Goal: Check status: Check status

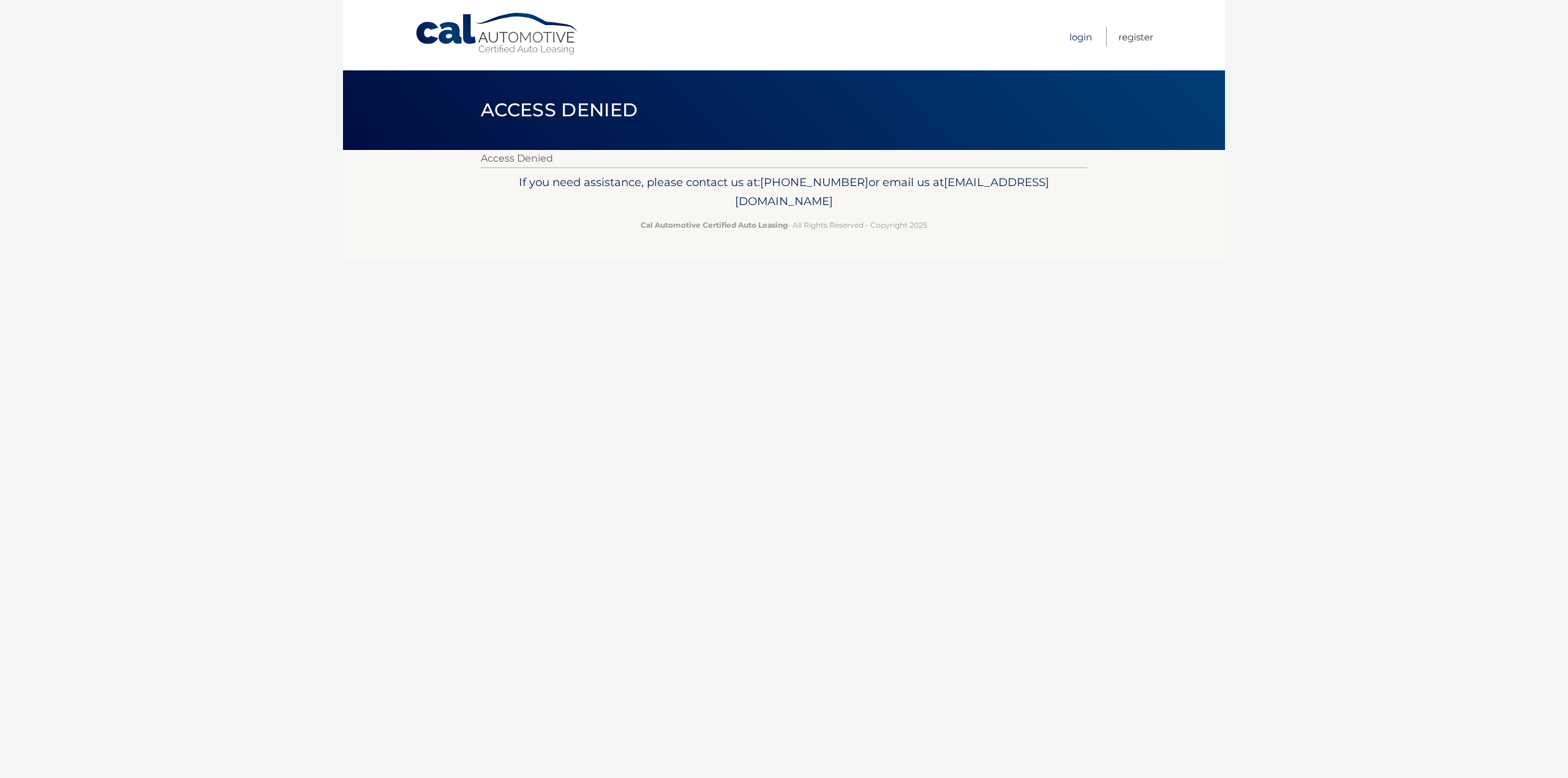
click at [1074, 40] on link "Login" at bounding box center [1080, 37] width 22 height 20
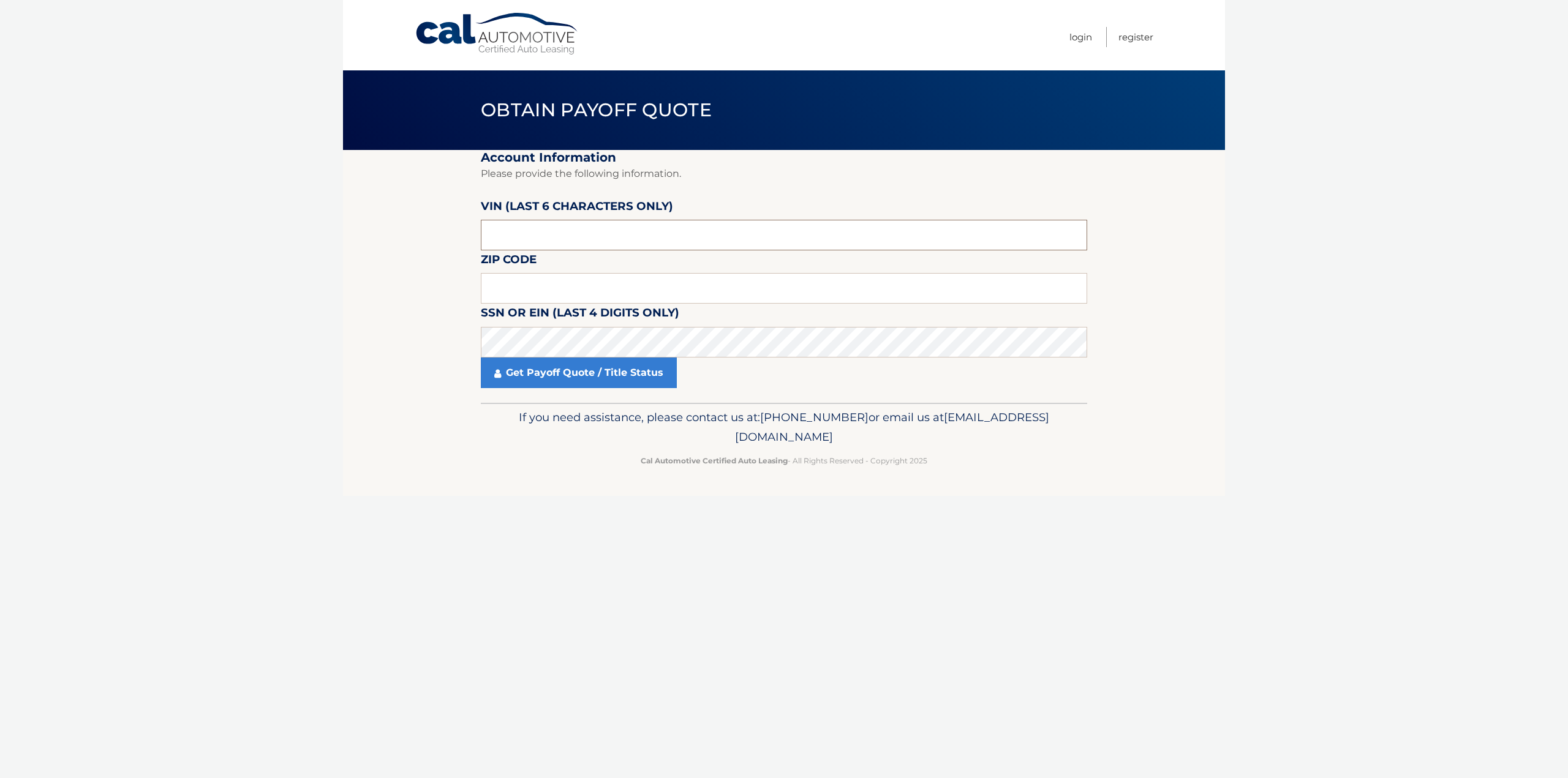
drag, startPoint x: 499, startPoint y: 231, endPoint x: 715, endPoint y: 237, distance: 216.1
click at [715, 237] on input "text" at bounding box center [783, 234] width 607 height 31
drag, startPoint x: 499, startPoint y: 288, endPoint x: 504, endPoint y: 237, distance: 51.2
click at [507, 281] on input "text" at bounding box center [783, 288] width 607 height 31
click at [564, 389] on fieldset "Account Information Please provide the following information. [PERSON_NAME] (la…" at bounding box center [783, 276] width 607 height 252
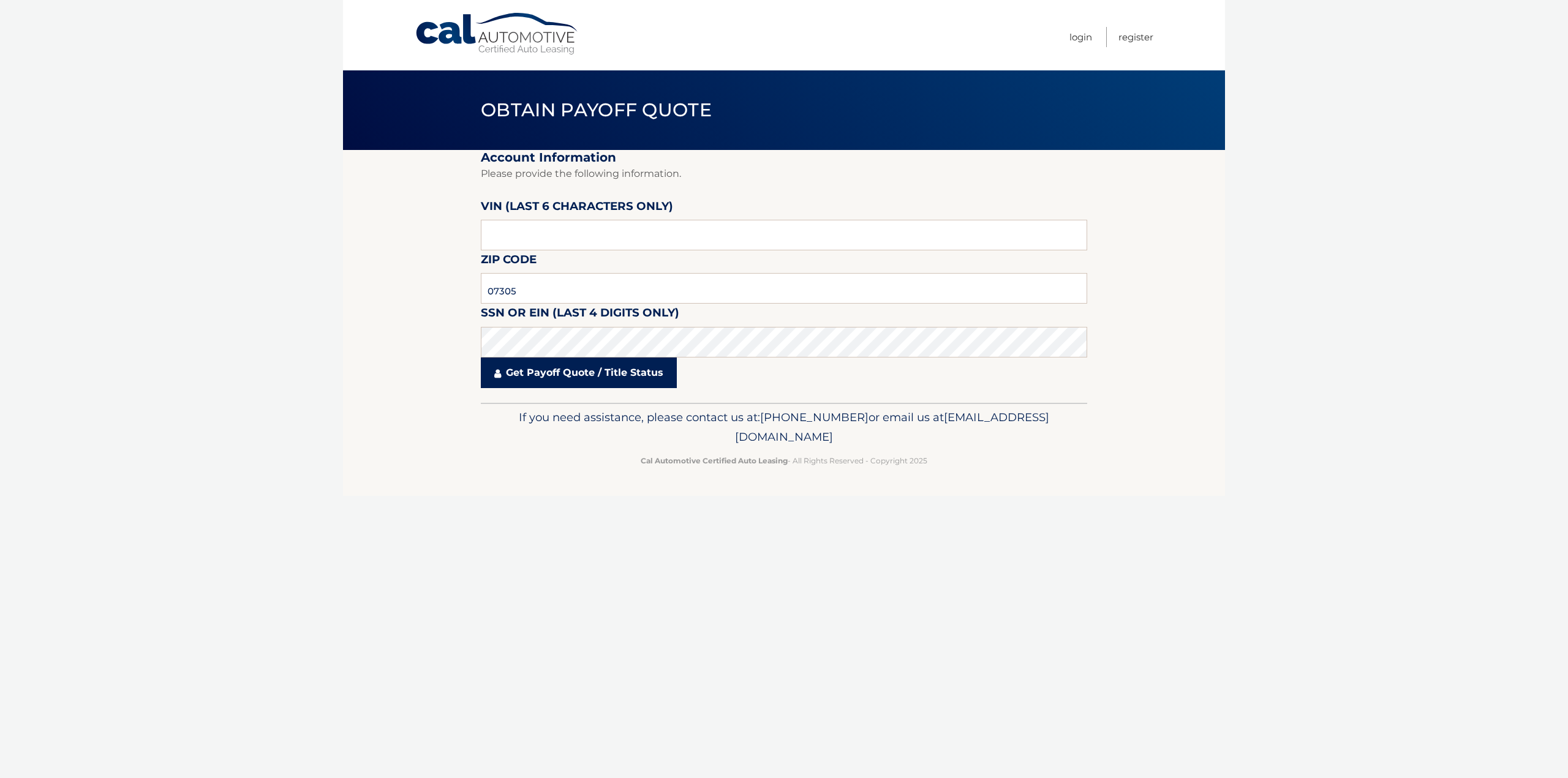
click at [569, 385] on link "Get Payoff Quote / Title Status" at bounding box center [578, 372] width 196 height 31
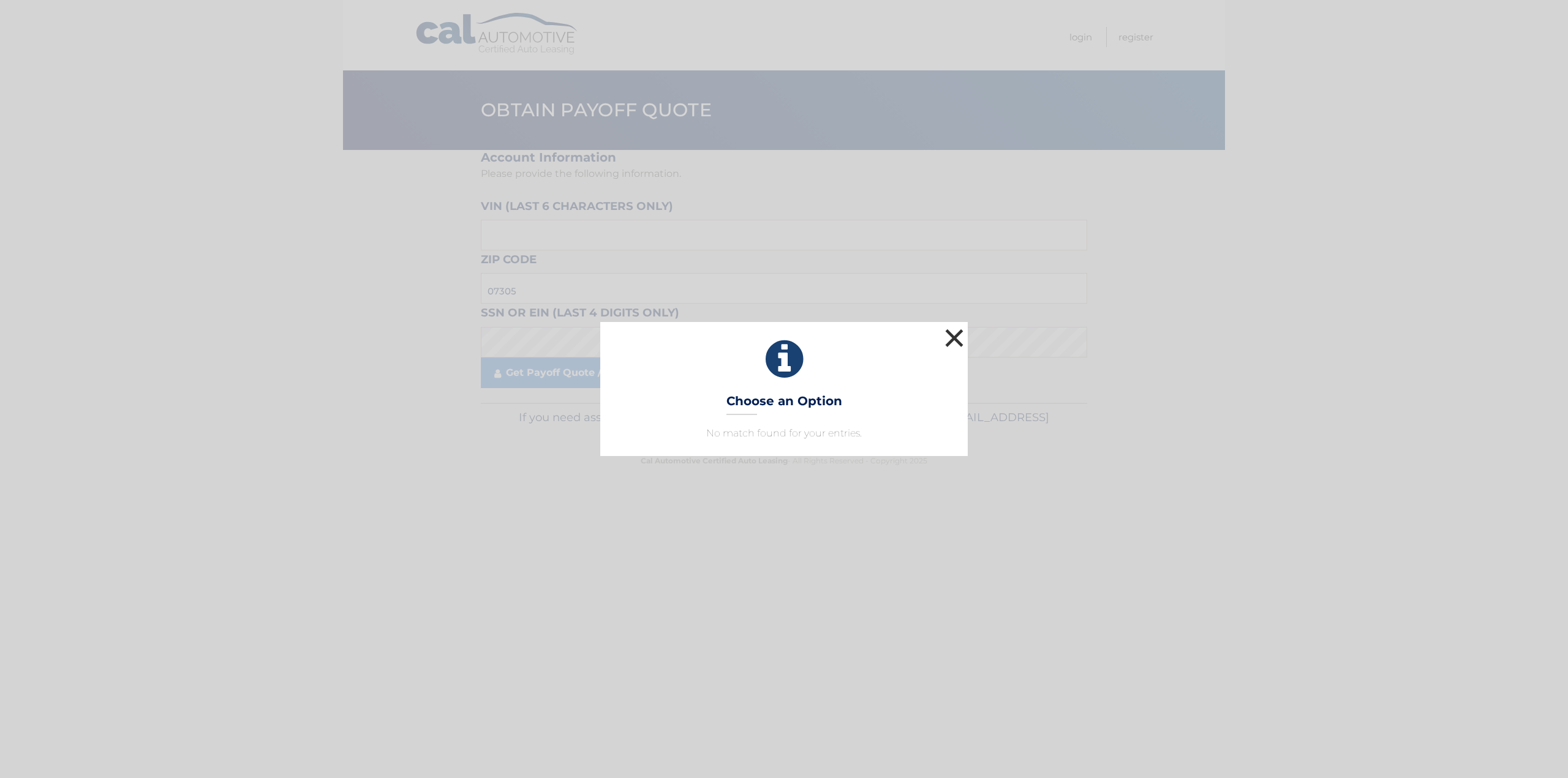
click at [942, 347] on button "×" at bounding box center [954, 338] width 25 height 25
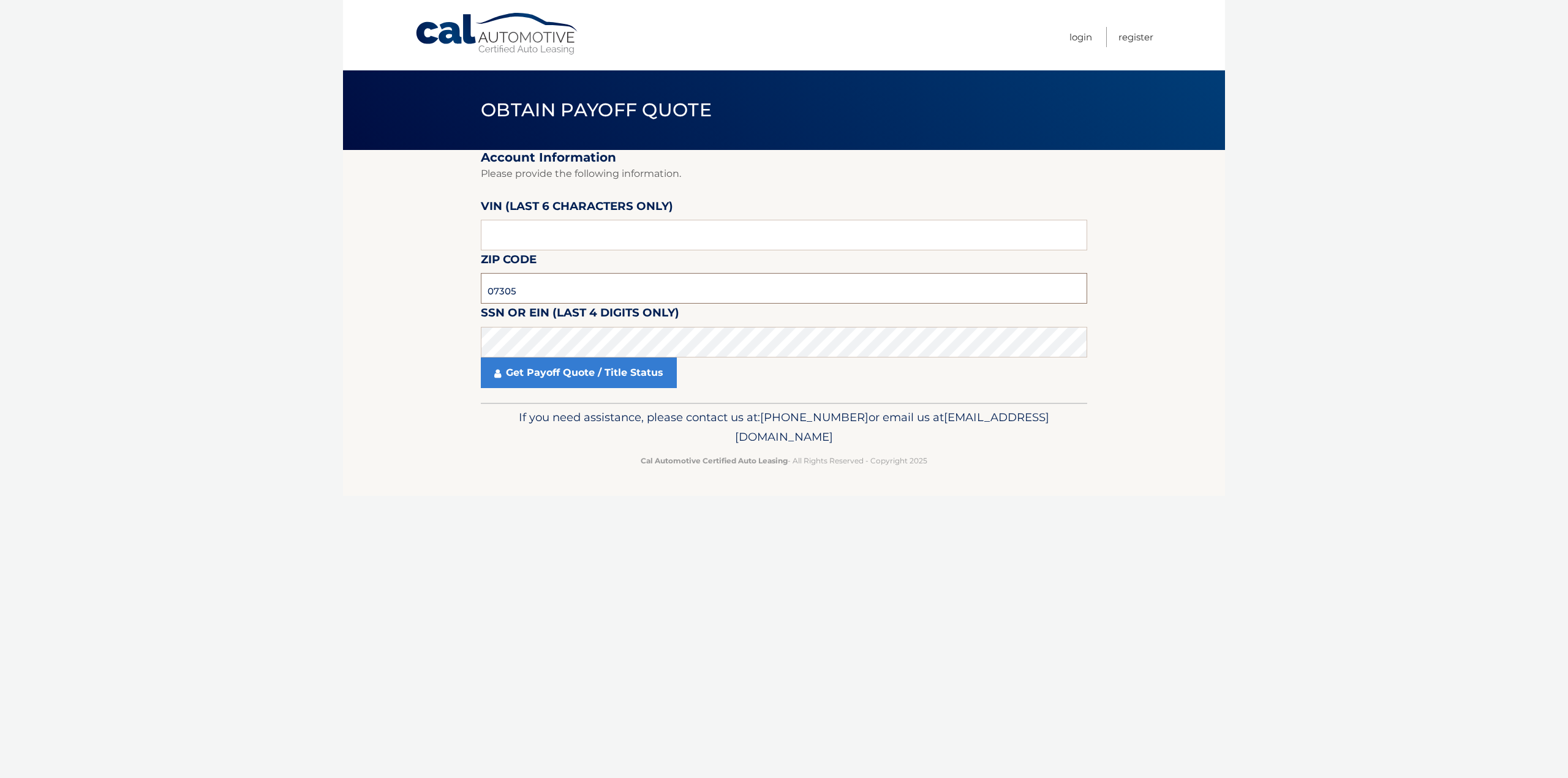
drag, startPoint x: 522, startPoint y: 295, endPoint x: 457, endPoint y: 296, distance: 65.0
click at [457, 296] on section "Account Information Please provide the following information. [PERSON_NAME] (la…" at bounding box center [784, 276] width 881 height 252
type input "07008"
click at [568, 374] on link "Get Payoff Quote / Title Status" at bounding box center [578, 372] width 196 height 31
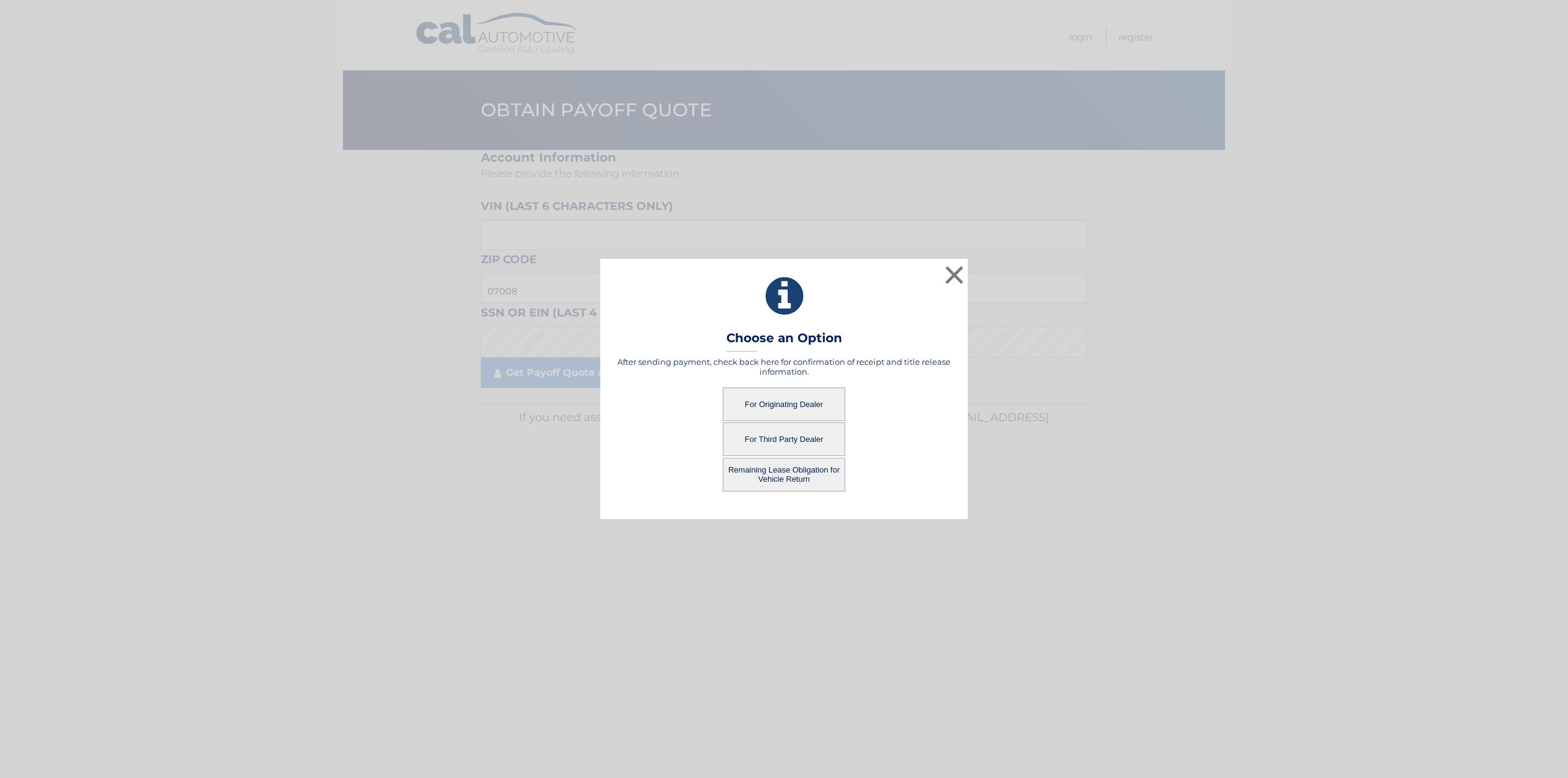
click at [791, 396] on button "For Originating Dealer" at bounding box center [784, 404] width 122 height 34
